Goal: Transaction & Acquisition: Purchase product/service

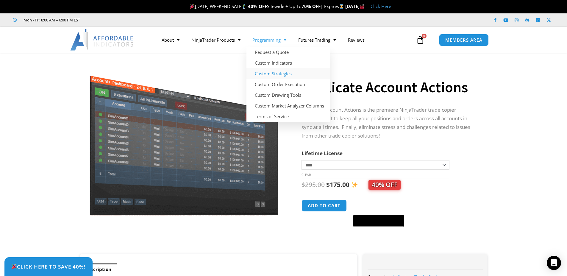
click at [280, 72] on link "Custom Strategies" at bounding box center [289, 73] width 84 height 11
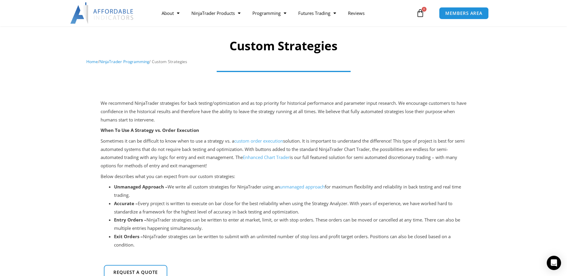
scroll to position [30, 0]
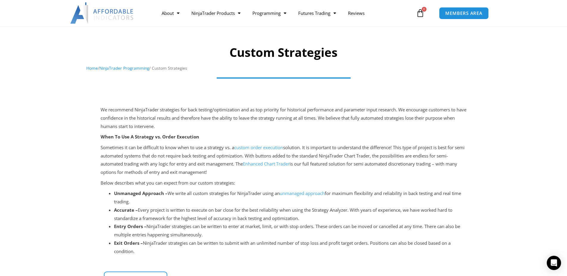
click at [254, 145] on link "custom order execution" at bounding box center [258, 147] width 49 height 6
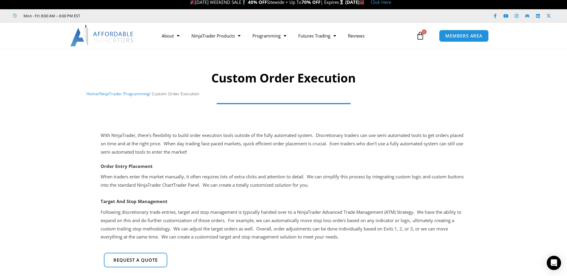
scroll to position [89, 0]
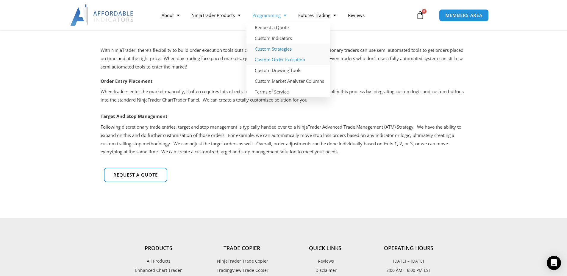
click at [264, 50] on link "Custom Strategies" at bounding box center [289, 48] width 84 height 11
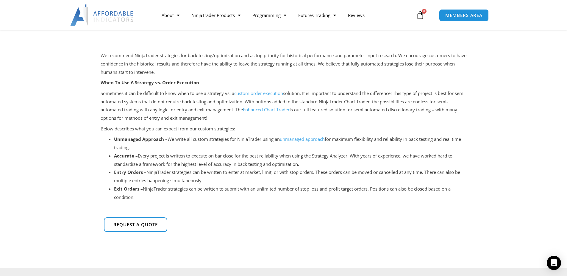
scroll to position [89, 0]
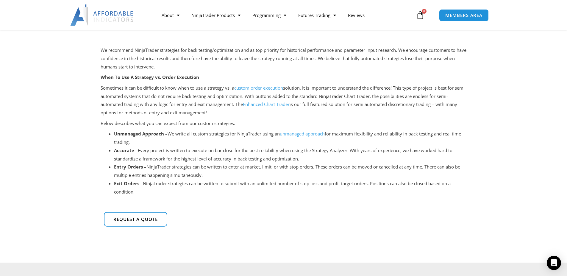
click at [267, 104] on link "Enhanced Chart Trader" at bounding box center [266, 104] width 47 height 6
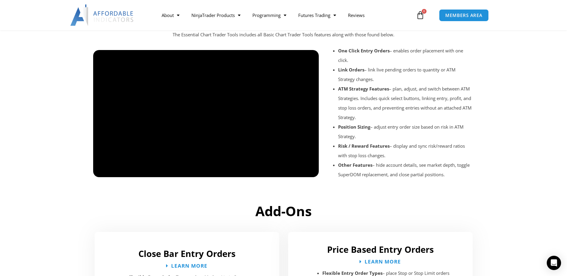
scroll to position [685, 0]
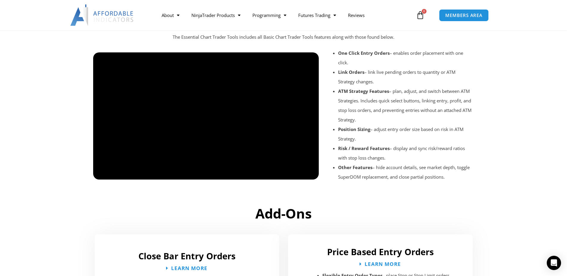
click at [256, 180] on div at bounding box center [206, 185] width 226 height 28
click at [307, 173] on div at bounding box center [206, 185] width 226 height 28
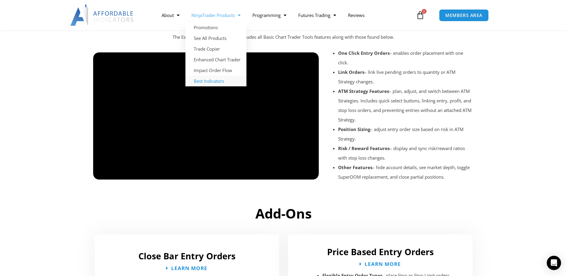
click at [209, 82] on link "Best Indicators" at bounding box center [216, 81] width 61 height 11
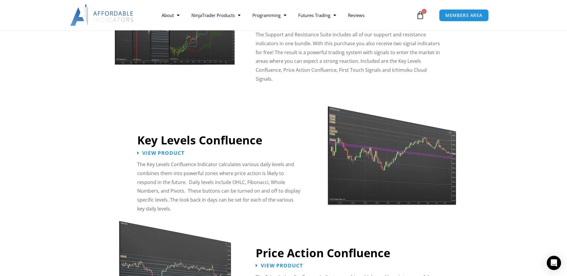
scroll to position [596, 0]
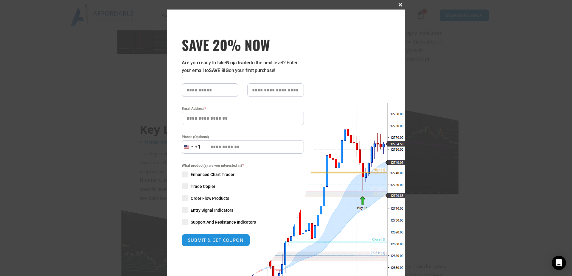
click at [397, 4] on span at bounding box center [400, 5] width 10 height 4
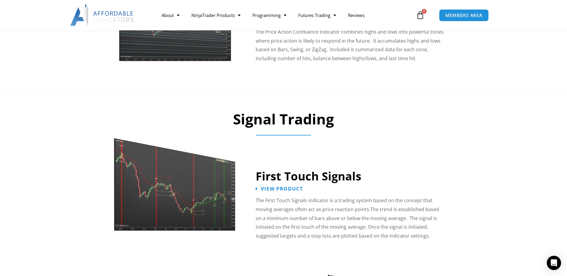
scroll to position [834, 0]
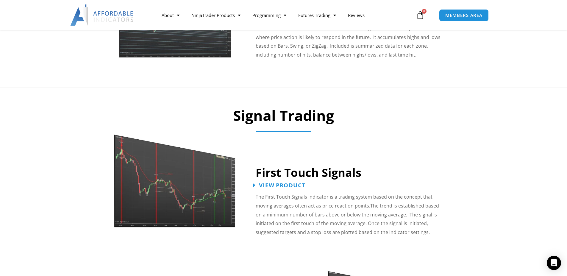
click at [279, 183] on span "View Product" at bounding box center [282, 186] width 46 height 6
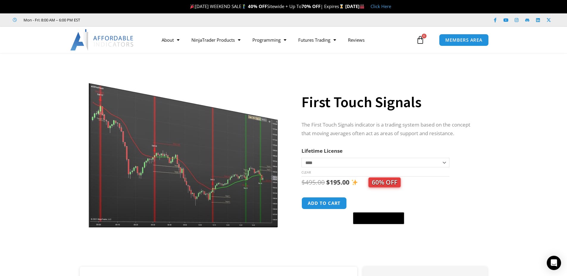
click at [208, 171] on img at bounding box center [183, 145] width 191 height 165
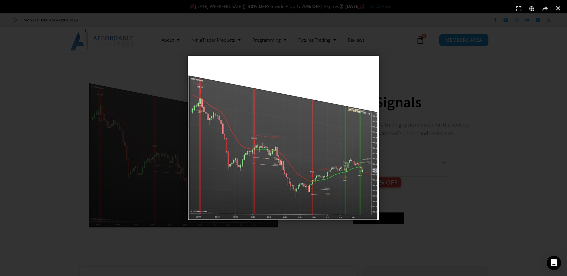
click at [408, 73] on div "1 / 1" at bounding box center [284, 138] width 526 height 234
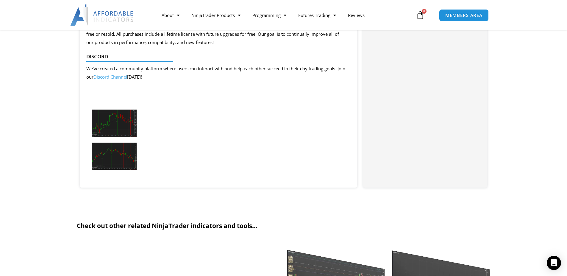
scroll to position [655, 0]
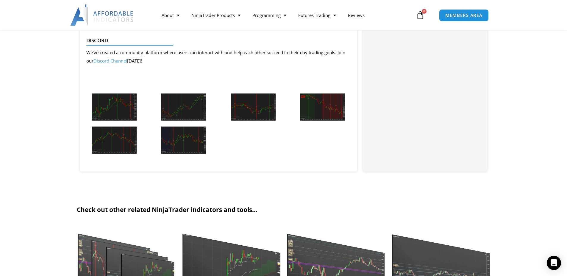
click at [117, 114] on img at bounding box center [114, 107] width 45 height 27
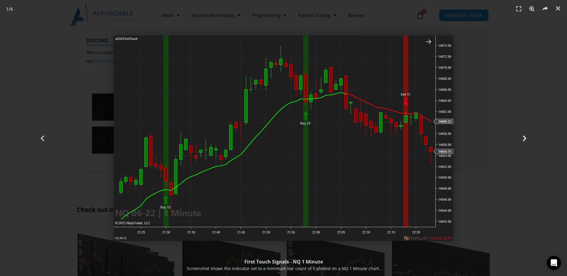
click at [526, 139] on icon "Next slide" at bounding box center [524, 137] width 7 height 7
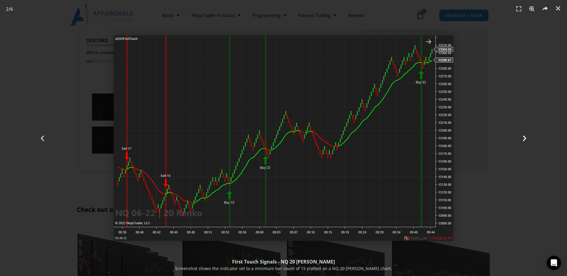
click at [524, 138] on icon "Next slide" at bounding box center [524, 137] width 7 height 7
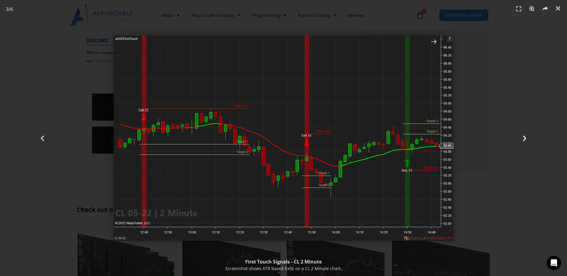
click at [524, 137] on icon "Next slide" at bounding box center [524, 137] width 7 height 7
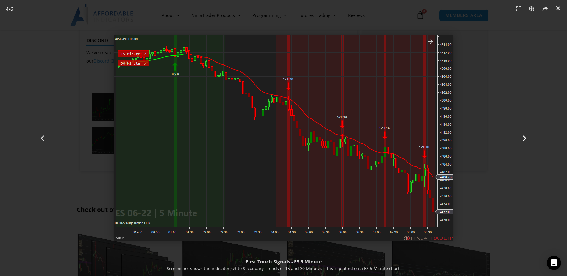
click at [525, 138] on icon "Next slide" at bounding box center [524, 137] width 7 height 7
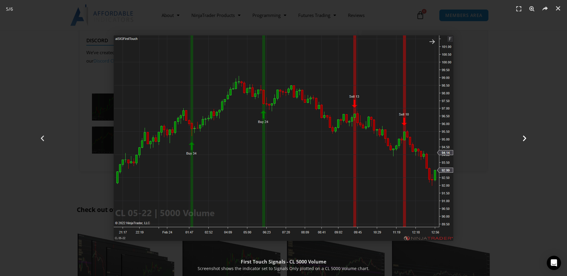
click at [524, 136] on icon "Next slide" at bounding box center [524, 137] width 7 height 7
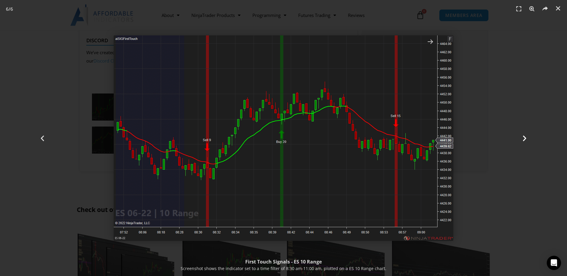
click at [521, 135] on icon "Next slide" at bounding box center [524, 137] width 7 height 7
